Goal: Task Accomplishment & Management: Manage account settings

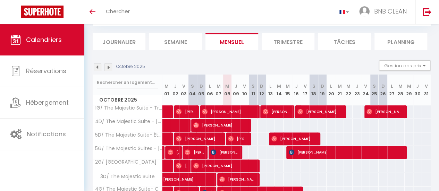
scroll to position [36, 0]
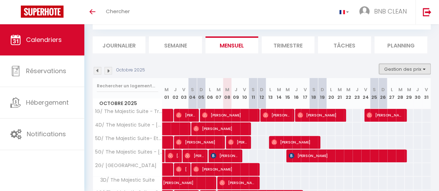
click at [391, 68] on button "Gestion des prix" at bounding box center [405, 69] width 52 height 10
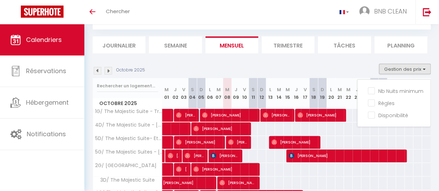
click at [336, 62] on section "Octobre 2025 Gestion des prix Nb Nuits minimum Règles Disponibilité Octobre 202…" at bounding box center [262, 140] width 338 height 167
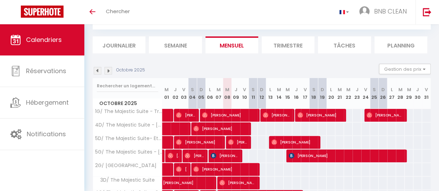
scroll to position [0, 0]
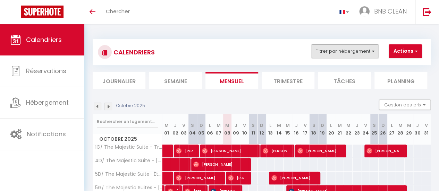
click at [344, 56] on button "Filtrer par hébergement" at bounding box center [345, 51] width 67 height 14
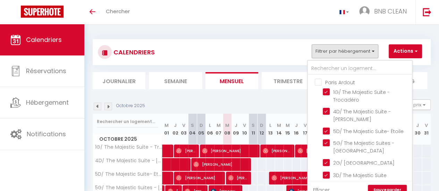
click at [317, 86] on ul "Paris Ardout 1G/ The Majestic Suite - Trocadéro 4D/ The Majestic Suite - [PERSO…" at bounding box center [360, 139] width 104 height 129
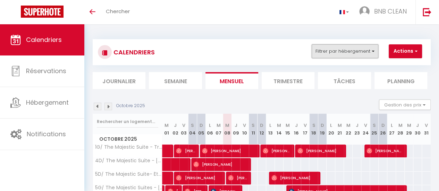
click at [340, 56] on button "Filtrer par hébergement" at bounding box center [345, 51] width 67 height 14
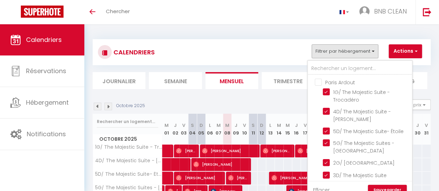
click at [321, 80] on input "Paris Ardout" at bounding box center [367, 81] width 104 height 7
checkbox input "true"
checkbox input "false"
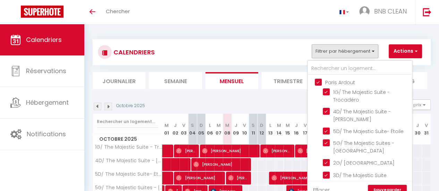
checkbox input "false"
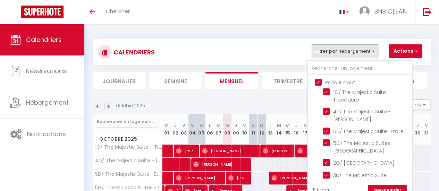
checkbox input "false"
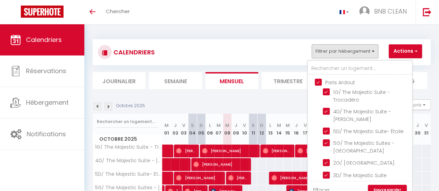
checkbox input "false"
click at [321, 80] on input "Paris Ardout" at bounding box center [367, 81] width 104 height 7
checkbox input "false"
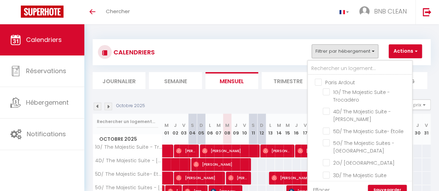
checkbox input "false"
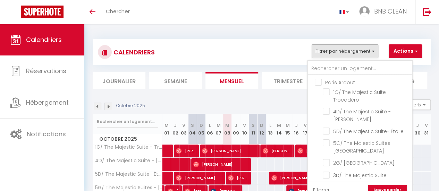
checkbox input "false"
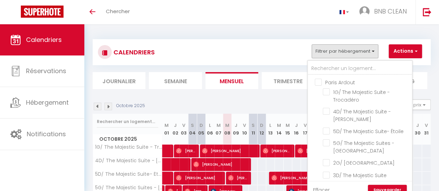
checkbox input "false"
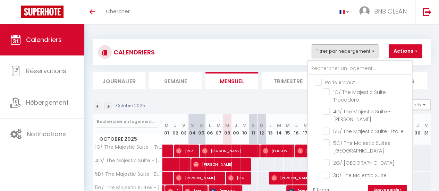
checkbox input "false"
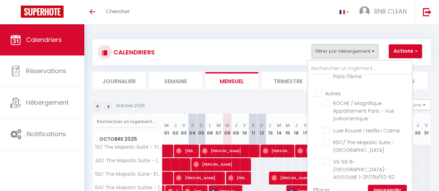
scroll to position [180, 0]
click at [319, 96] on input "Autres" at bounding box center [367, 92] width 104 height 7
checkbox input "true"
checkbox input "false"
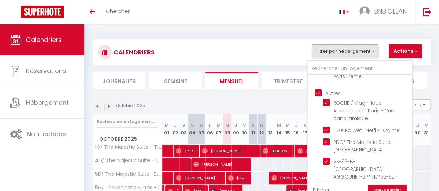
checkbox input "true"
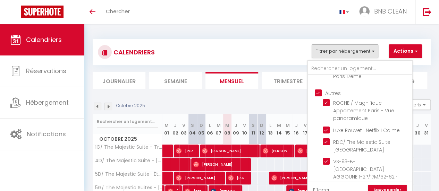
checkbox input "true"
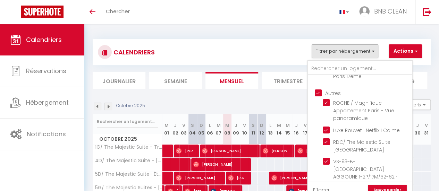
checkbox input "true"
click at [399, 189] on link "Sauvegarder" at bounding box center [387, 190] width 39 height 10
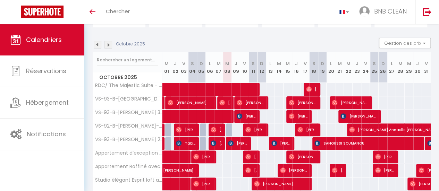
scroll to position [61, 0]
